Goal: Information Seeking & Learning: Learn about a topic

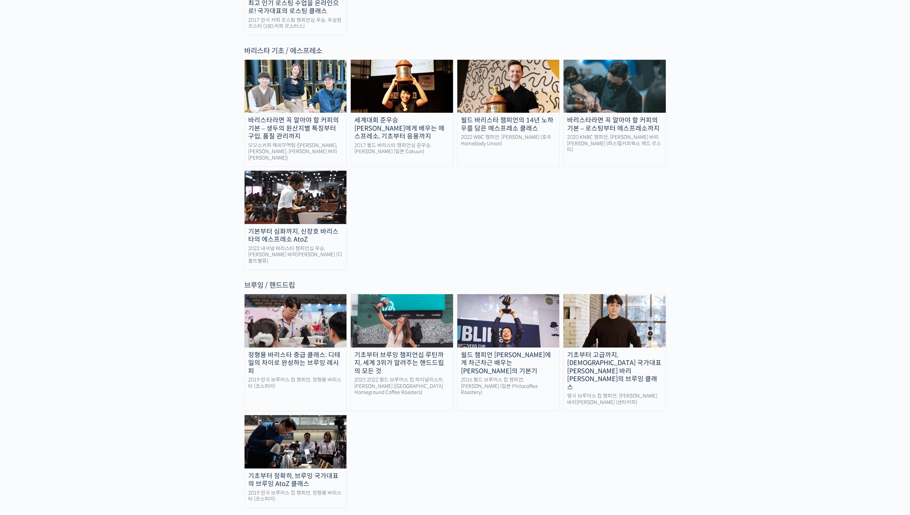
scroll to position [930, 0]
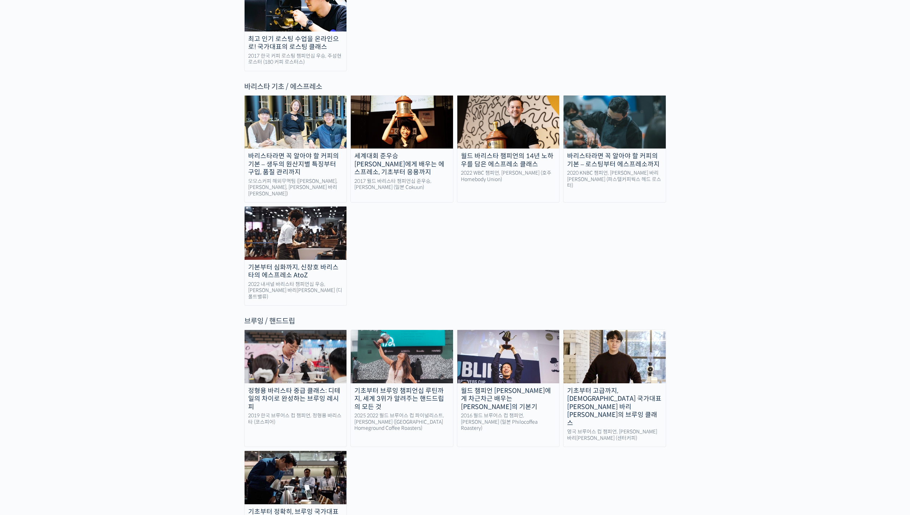
click at [420, 152] on div "세계대회 준우승 [PERSON_NAME]에게 배우는 에스프레소, 기초부터 응용까지" at bounding box center [402, 164] width 102 height 24
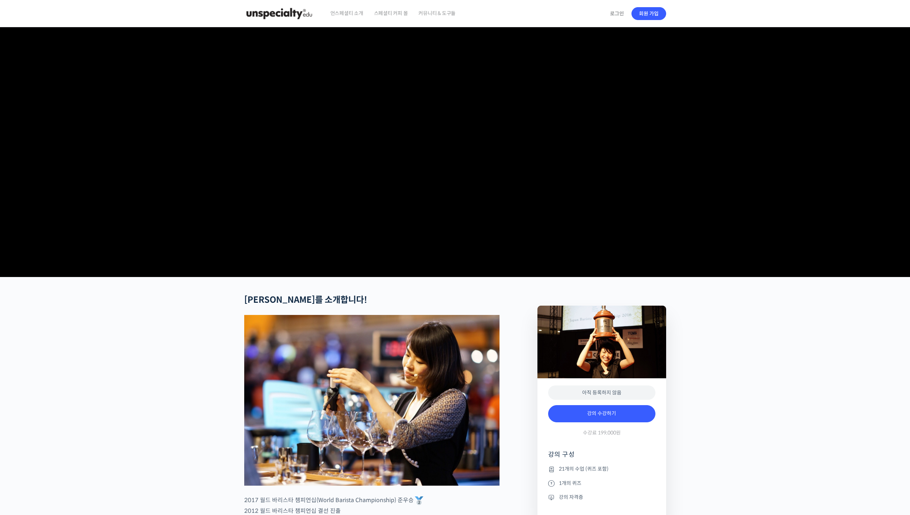
click at [389, 274] on video at bounding box center [455, 150] width 422 height 247
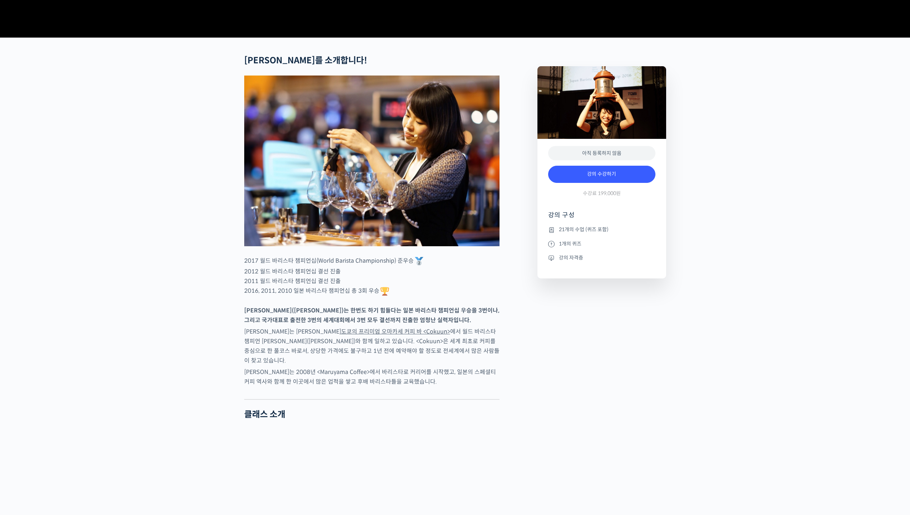
scroll to position [250, 0]
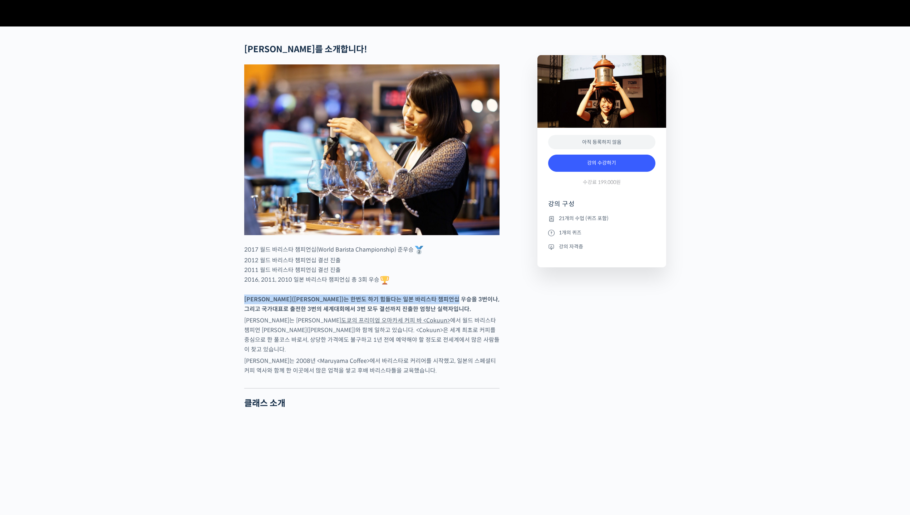
drag, startPoint x: 451, startPoint y: 321, endPoint x: 355, endPoint y: 319, distance: 96.3
drag, startPoint x: 253, startPoint y: 332, endPoint x: 356, endPoint y: 334, distance: 102.7
drag, startPoint x: 395, startPoint y: 335, endPoint x: 322, endPoint y: 332, distance: 73.0
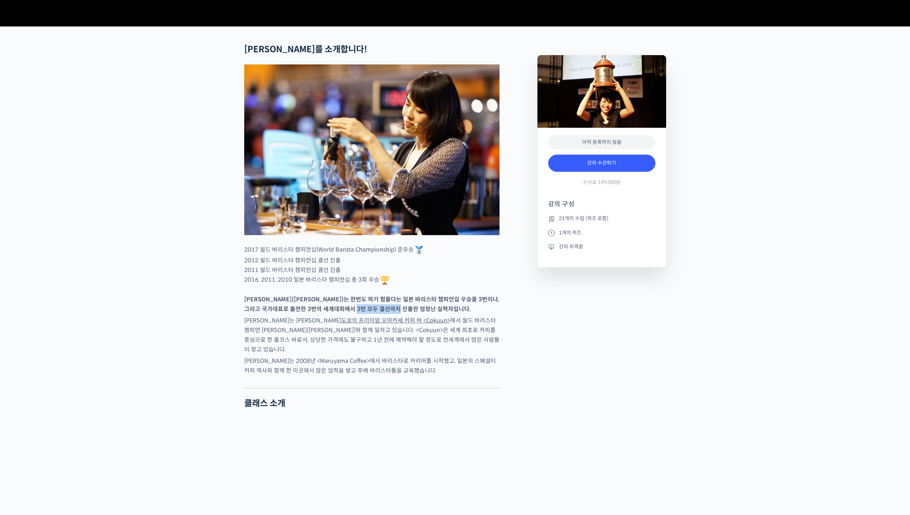
click at [331, 313] on strong "미키 스즈키(Miki Suzuki)는 한번도 하기 힘들다는 일본 바리스타 챔피언십 우승을 3번이나, 그리고 국가대표로 출전한 3번의 세계대회에…" at bounding box center [371, 304] width 255 height 17
drag, startPoint x: 311, startPoint y: 331, endPoint x: 399, endPoint y: 334, distance: 88.1
click at [389, 313] on strong "미키 스즈키(Miki Suzuki)는 한번도 하기 힘들다는 일본 바리스타 챔피언십 우승을 3번이나, 그리고 국가대표로 출전한 3번의 세계대회에…" at bounding box center [371, 304] width 255 height 17
drag, startPoint x: 399, startPoint y: 334, endPoint x: 330, endPoint y: 327, distance: 69.8
click at [334, 313] on strong "미키 스즈키(Miki Suzuki)는 한번도 하기 힘들다는 일본 바리스타 챔피언십 우승을 3번이나, 그리고 국가대표로 출전한 3번의 세계대회에…" at bounding box center [371, 304] width 255 height 17
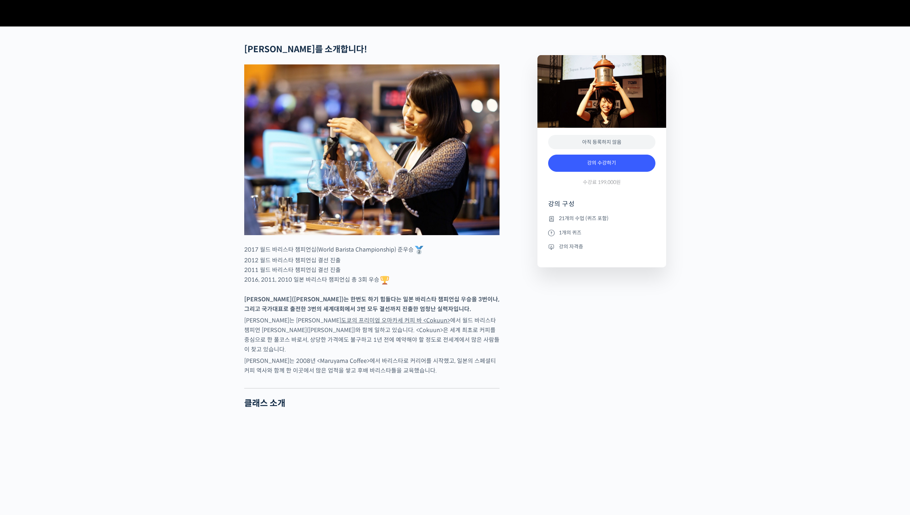
click at [329, 313] on strong "미키 스즈키(Miki Suzuki)는 한번도 하기 힘들다는 일본 바리스타 챔피언십 우승을 3번이나, 그리고 국가대표로 출전한 3번의 세계대회에…" at bounding box center [371, 304] width 255 height 17
drag, startPoint x: 457, startPoint y: 344, endPoint x: 478, endPoint y: 345, distance: 21.2
click at [476, 345] on p "미키 스즈키는 현재 도쿄의 프리미엄 오마카세 커피 바 <Cokuun> 에서 월드 바리스타 챔피언 히데 이자키(Hide Izaki)와 함께 일하…" at bounding box center [371, 335] width 255 height 39
drag, startPoint x: 273, startPoint y: 355, endPoint x: 415, endPoint y: 365, distance: 142.4
click at [408, 354] on p "미키 스즈키는 현재 도쿄의 프리미엄 오마카세 커피 바 <Cokuun> 에서 월드 바리스타 챔피언 히데 이자키(Hide Izaki)와 함께 일하…" at bounding box center [371, 335] width 255 height 39
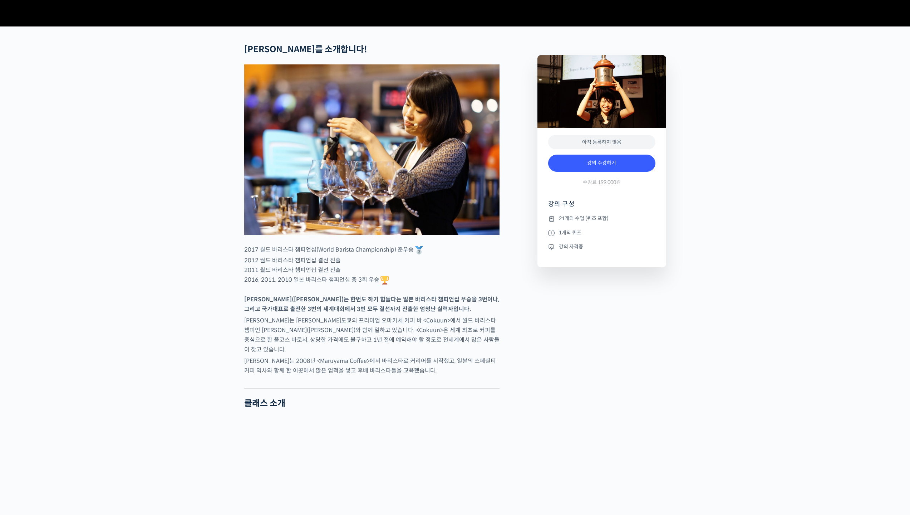
drag, startPoint x: 464, startPoint y: 366, endPoint x: 460, endPoint y: 366, distance: 4.0
click at [463, 354] on p "미키 스즈키는 현재 도쿄의 프리미엄 오마카세 커피 바 <Cokuun> 에서 월드 바리스타 챔피언 히데 이자키(Hide Izaki)와 함께 일하…" at bounding box center [371, 335] width 255 height 39
drag, startPoint x: 417, startPoint y: 366, endPoint x: 331, endPoint y: 360, distance: 86.4
click at [356, 354] on p "미키 스즈키는 현재 도쿄의 프리미엄 오마카세 커피 바 <Cokuun> 에서 월드 바리스타 챔피언 히데 이자키(Hide Izaki)와 함께 일하…" at bounding box center [371, 335] width 255 height 39
drag, startPoint x: 288, startPoint y: 354, endPoint x: 363, endPoint y: 363, distance: 75.3
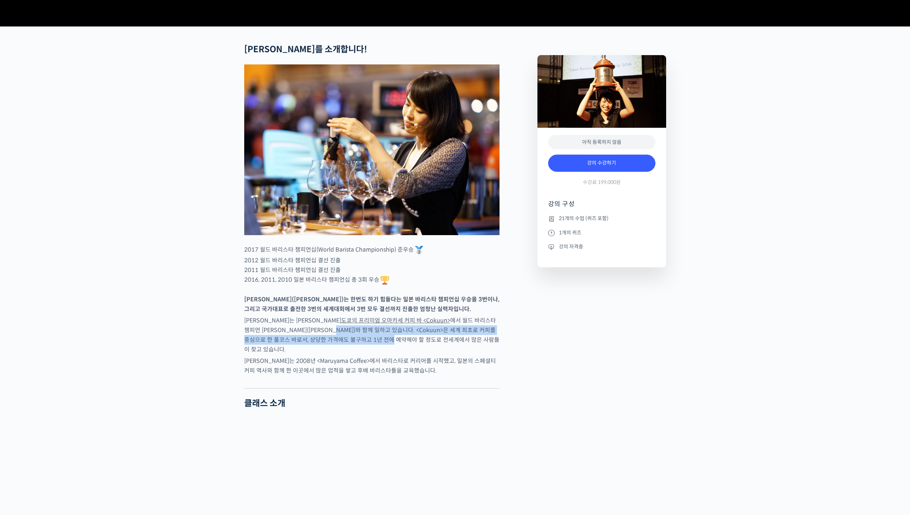
click at [347, 354] on p "미키 스즈키는 현재 도쿄의 프리미엄 오마카세 커피 바 <Cokuun> 에서 월드 바리스타 챔피언 히데 이자키(Hide Izaki)와 함께 일하…" at bounding box center [371, 335] width 255 height 39
drag, startPoint x: 379, startPoint y: 368, endPoint x: 341, endPoint y: 366, distance: 38.7
click at [346, 354] on p "미키 스즈키는 현재 도쿄의 프리미엄 오마카세 커피 바 <Cokuun> 에서 월드 바리스타 챔피언 히데 이자키(Hide Izaki)와 함께 일하…" at bounding box center [371, 335] width 255 height 39
click at [333, 354] on p "미키 스즈키는 현재 도쿄의 프리미엄 오마카세 커피 바 <Cokuun> 에서 월드 바리스타 챔피언 히데 이자키(Hide Izaki)와 함께 일하…" at bounding box center [371, 335] width 255 height 39
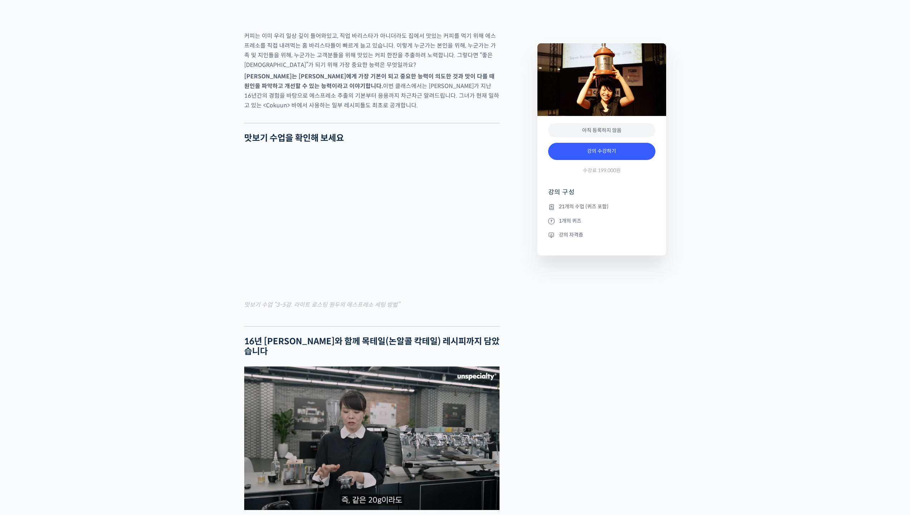
scroll to position [823, 0]
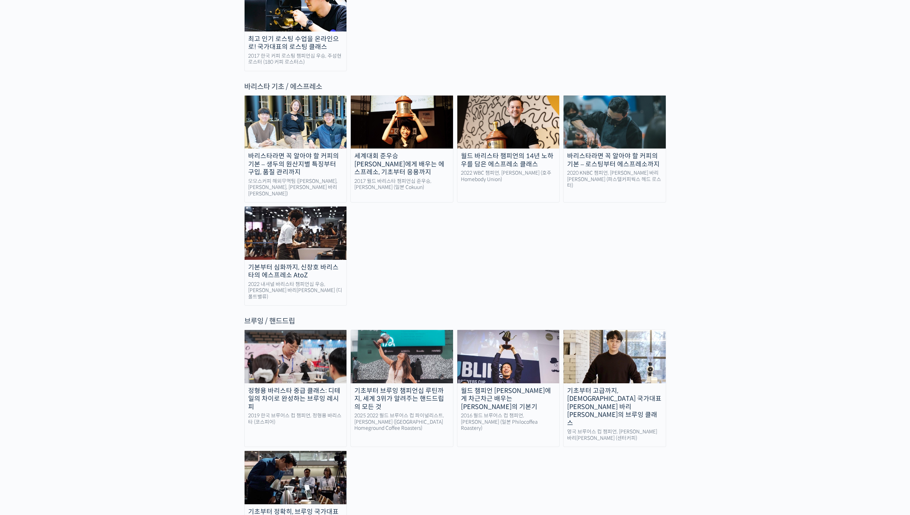
click at [597, 341] on link "기초부터 고급까지, 영국 국가대표 박상호 바리스타의 브루잉 클래스 영국 브루어스 컵 챔피언, 박상호 바리스타 (센터커피)" at bounding box center [614, 387] width 103 height 117
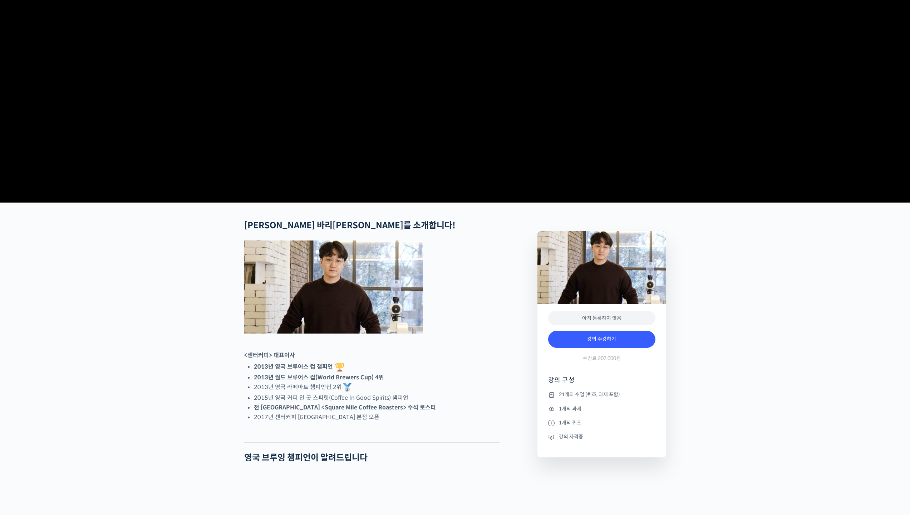
scroll to position [143, 0]
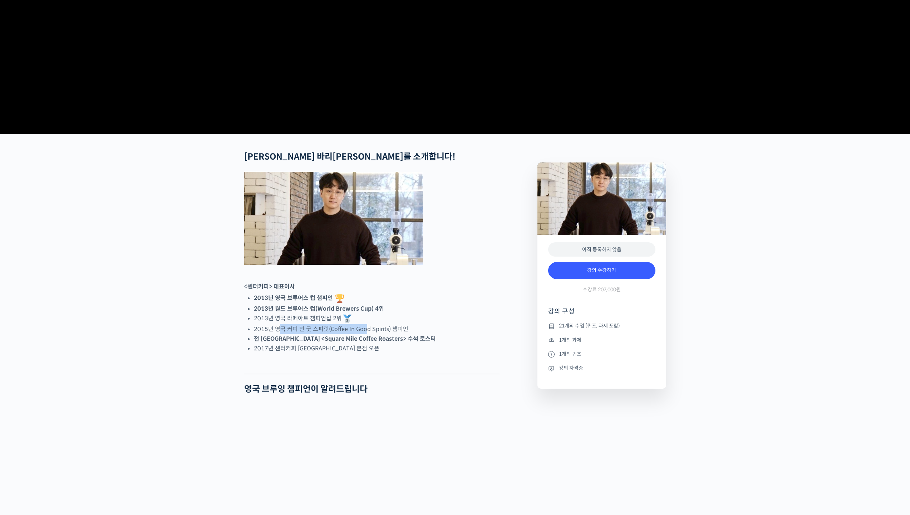
drag, startPoint x: 280, startPoint y: 357, endPoint x: 379, endPoint y: 356, distance: 99.5
click at [370, 334] on li "2015년 영국 커피 인 굿 스피릿(Coffee In Good Spirits) 챔피언" at bounding box center [377, 329] width 246 height 10
drag, startPoint x: 405, startPoint y: 357, endPoint x: 334, endPoint y: 358, distance: 71.6
click at [344, 334] on li "2015년 영국 커피 인 굿 스피릿(Coffee In Good Spirits) 챔피언" at bounding box center [377, 329] width 246 height 10
drag, startPoint x: 296, startPoint y: 357, endPoint x: 381, endPoint y: 361, distance: 85.2
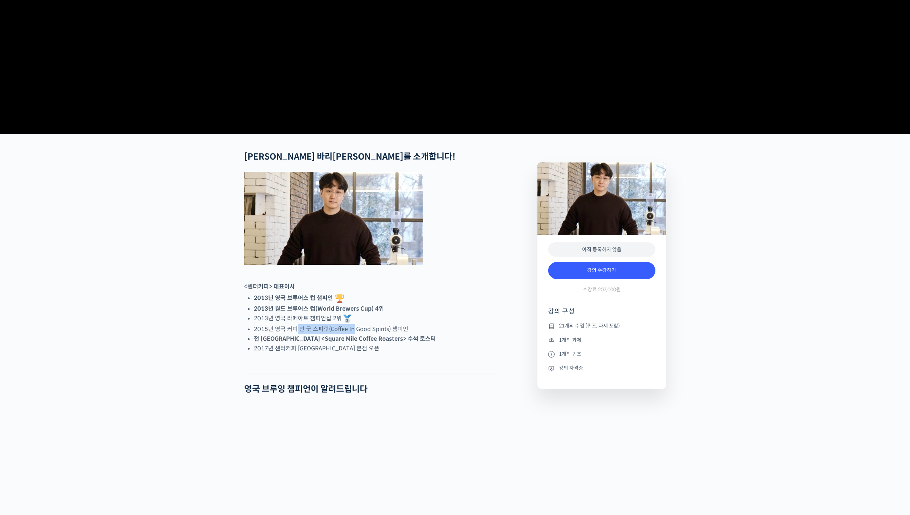
click at [366, 334] on li "2015년 영국 커피 인 굿 스피릿(Coffee In Good Spirits) 챔피언" at bounding box center [377, 329] width 246 height 10
drag, startPoint x: 377, startPoint y: 357, endPoint x: 288, endPoint y: 353, distance: 89.2
click at [303, 334] on li "2015년 영국 커피 인 굿 스피릿(Coffee In Good Spirits) 챔피언" at bounding box center [377, 329] width 246 height 10
drag, startPoint x: 262, startPoint y: 376, endPoint x: 329, endPoint y: 379, distance: 68.0
click at [327, 353] on li "2017년 센터커피 [GEOGRAPHIC_DATA] 본점 오픈" at bounding box center [377, 348] width 246 height 10
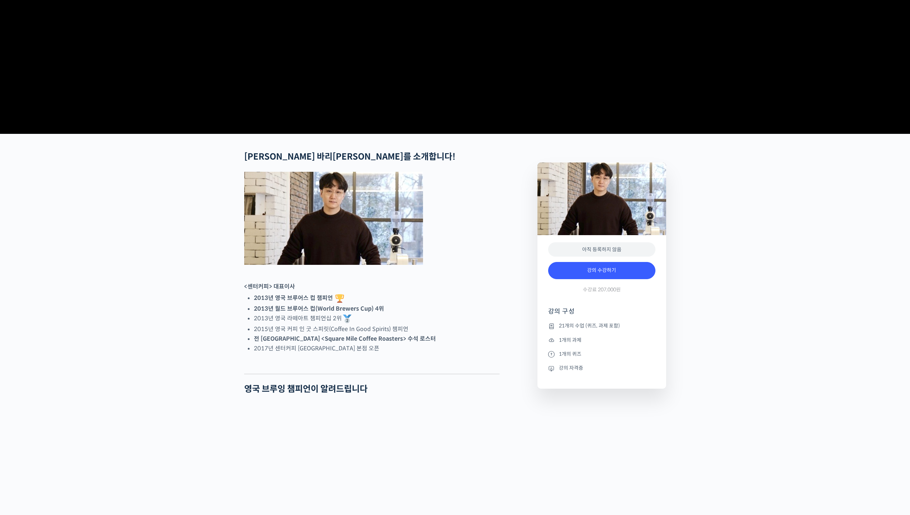
click at [352, 353] on li "2017년 센터커피 [GEOGRAPHIC_DATA] 본점 오픈" at bounding box center [377, 348] width 246 height 10
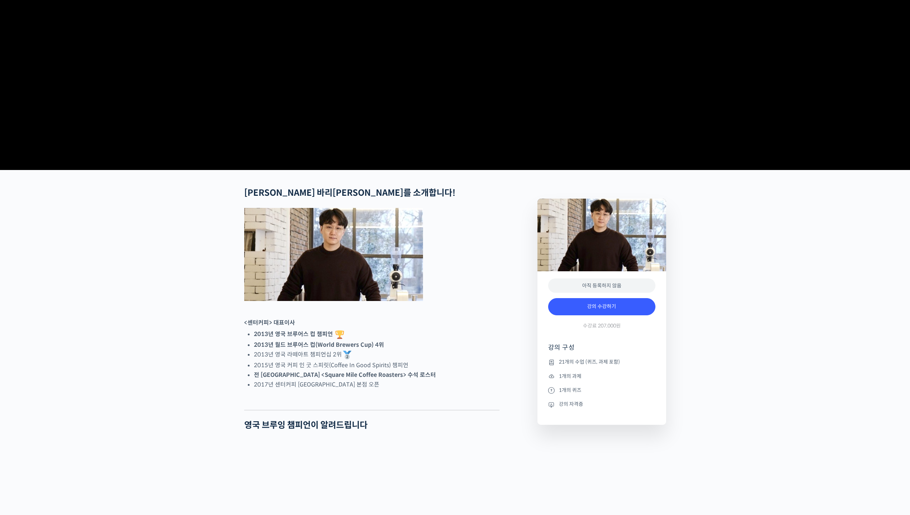
scroll to position [0, 0]
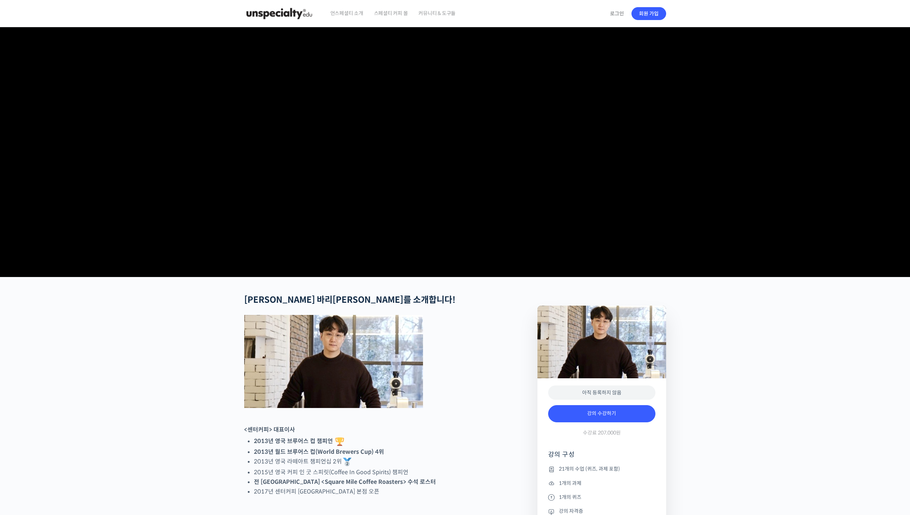
click at [461, 305] on h2 "[PERSON_NAME] 바리[PERSON_NAME]를 소개합니다!" at bounding box center [371, 300] width 255 height 10
click at [484, 305] on h2 "[PERSON_NAME] 바리[PERSON_NAME]를 소개합니다!" at bounding box center [371, 300] width 255 height 10
click at [497, 348] on figure at bounding box center [371, 361] width 255 height 93
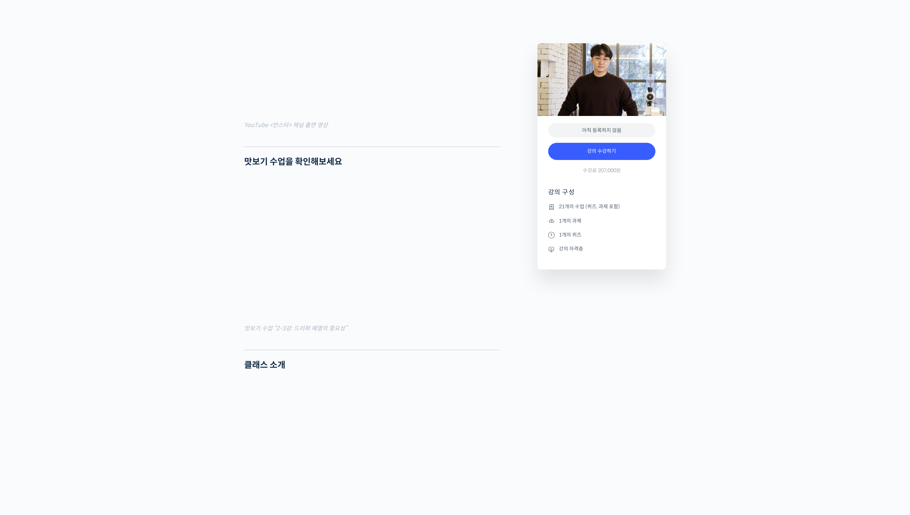
scroll to position [465, 0]
